Goal: Task Accomplishment & Management: Use online tool/utility

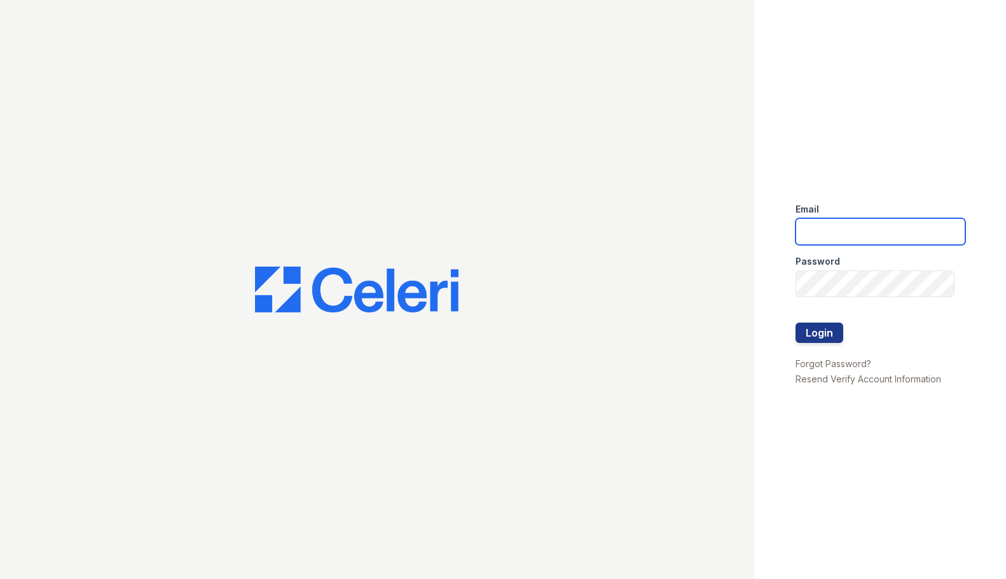
type input "ebetriolo@trinity-pm.com"
click at [816, 318] on div at bounding box center [881, 309] width 170 height 25
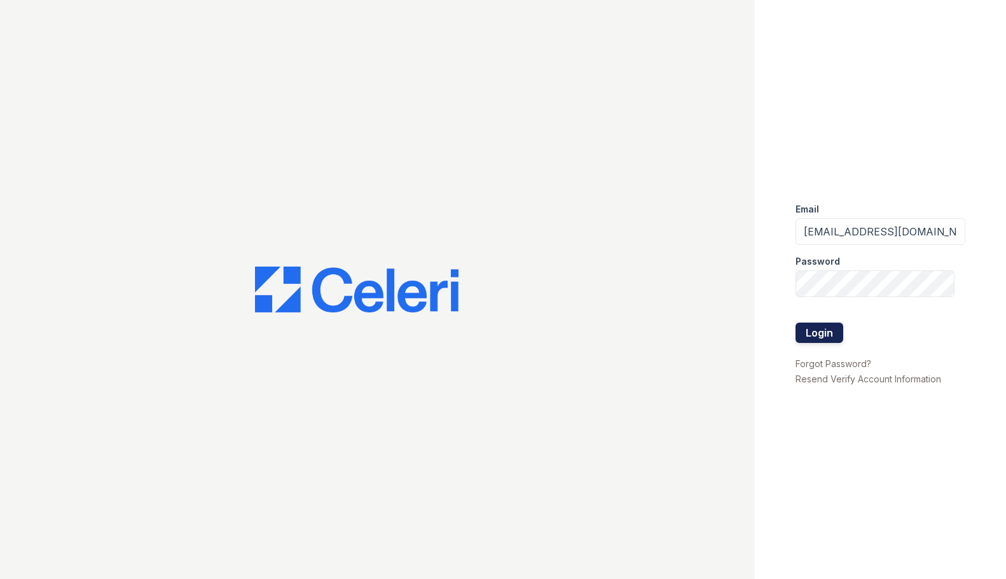
click at [815, 331] on button "Login" at bounding box center [820, 333] width 48 height 20
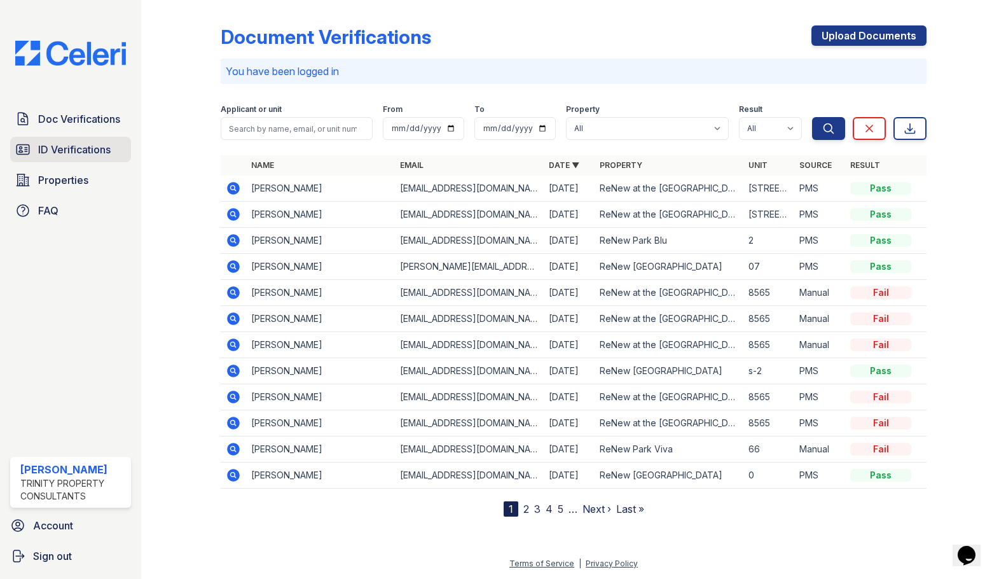
click at [86, 149] on span "ID Verifications" at bounding box center [74, 149] width 73 height 15
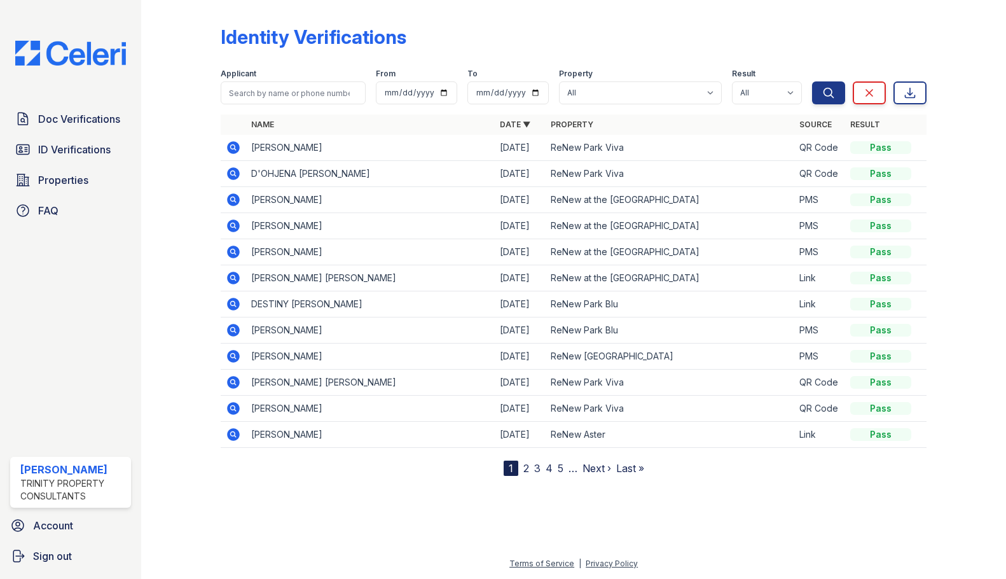
click at [240, 146] on icon at bounding box center [233, 147] width 15 height 15
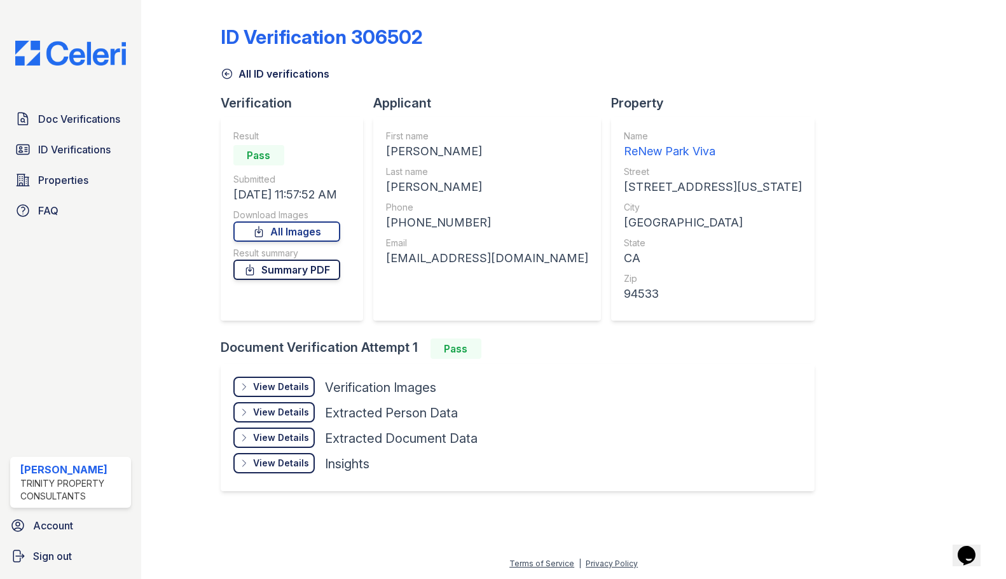
click at [263, 275] on link "Summary PDF" at bounding box center [286, 270] width 107 height 20
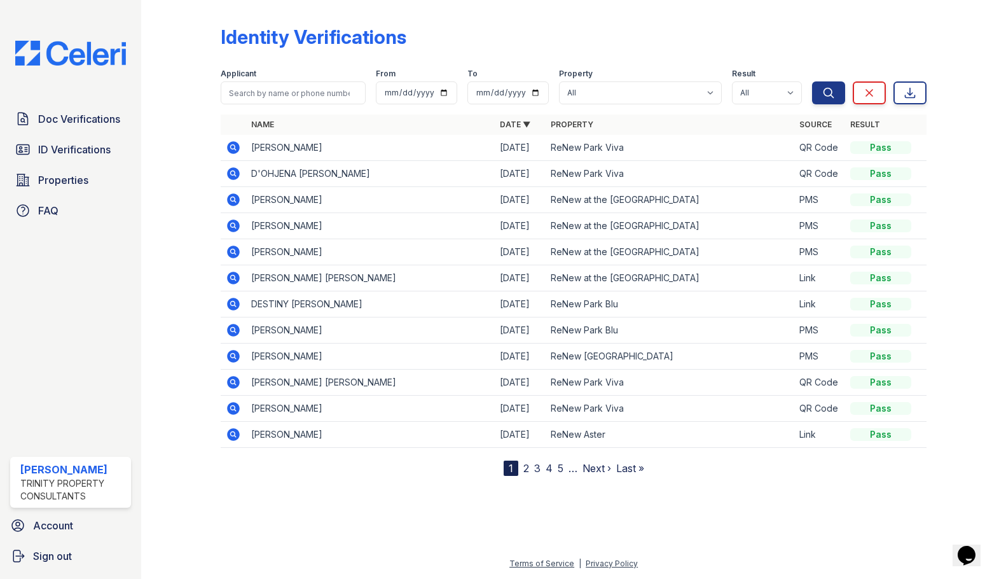
click at [233, 174] on icon at bounding box center [232, 172] width 3 height 3
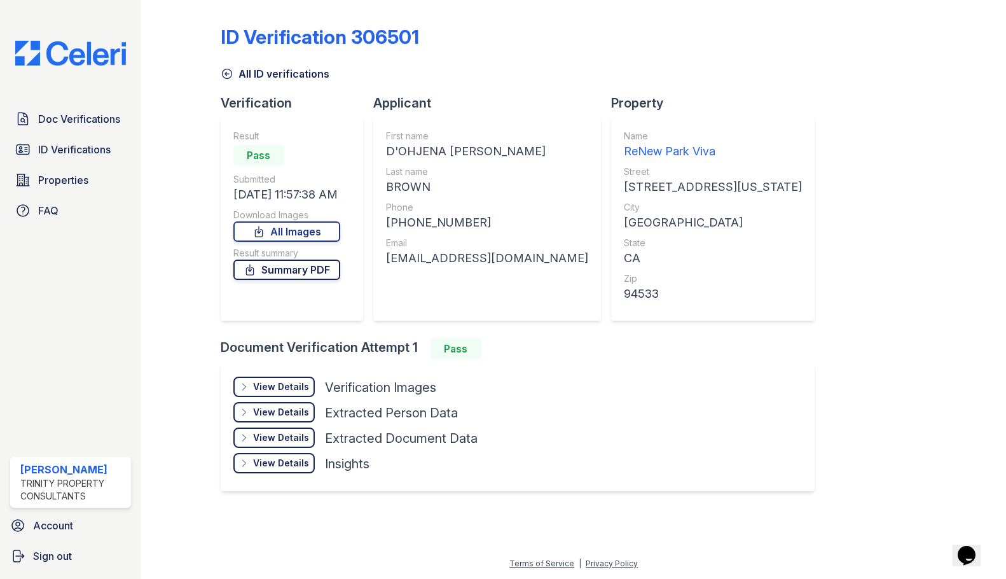
click at [281, 266] on link "Summary PDF" at bounding box center [286, 270] width 107 height 20
click at [252, 386] on div "View Details Details" at bounding box center [273, 387] width 81 height 20
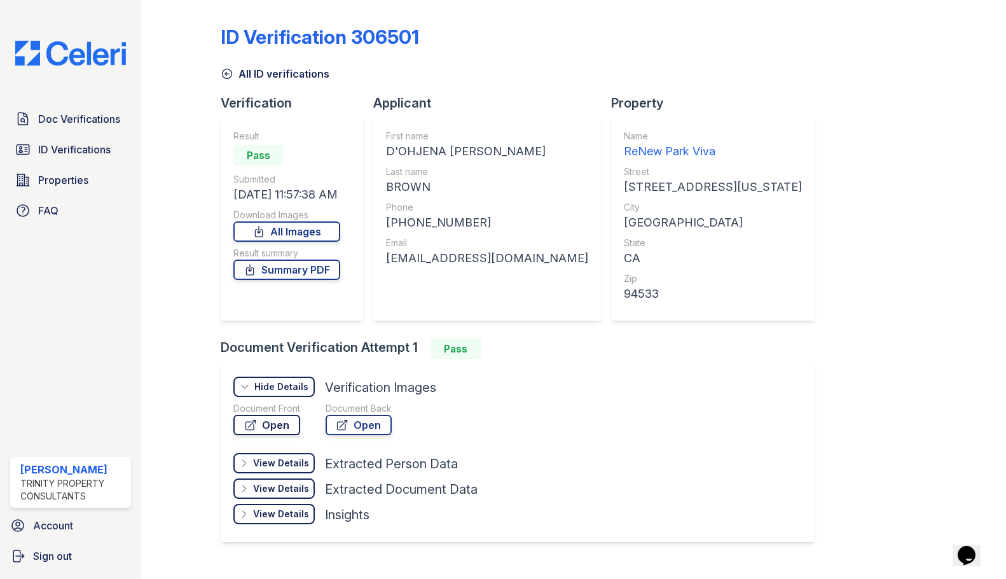
click at [264, 419] on link "Open" at bounding box center [266, 425] width 67 height 20
